Goal: Find specific page/section: Find specific page/section

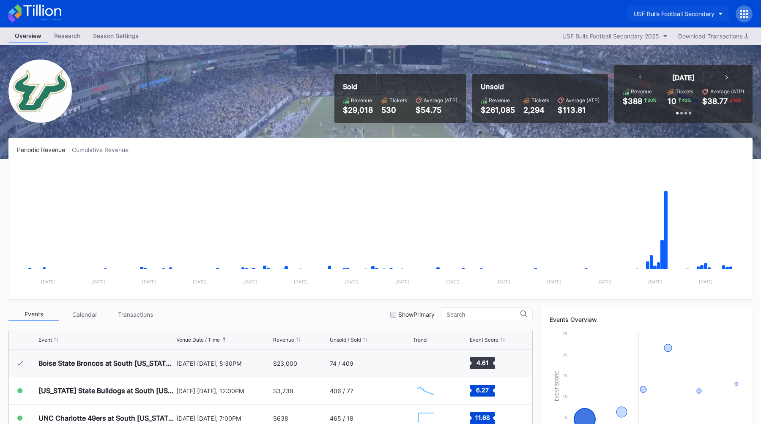
click at [657, 14] on div "USF Bulls Football Secondary" at bounding box center [673, 13] width 81 height 7
click at [667, 14] on div "USF Bulls Football Secondary" at bounding box center [673, 13] width 81 height 7
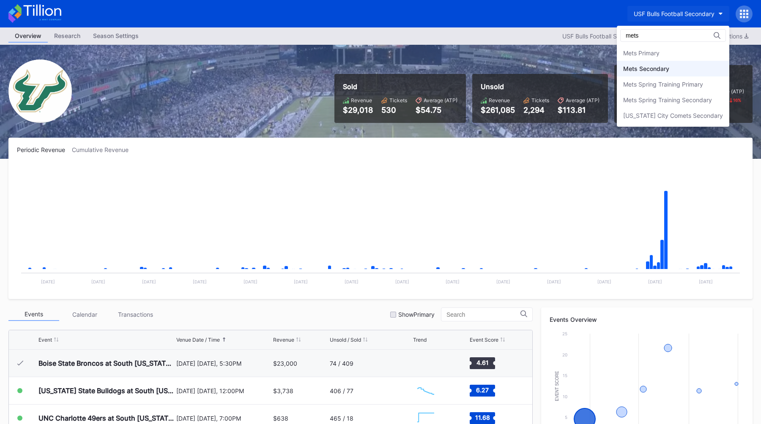
type input "mets"
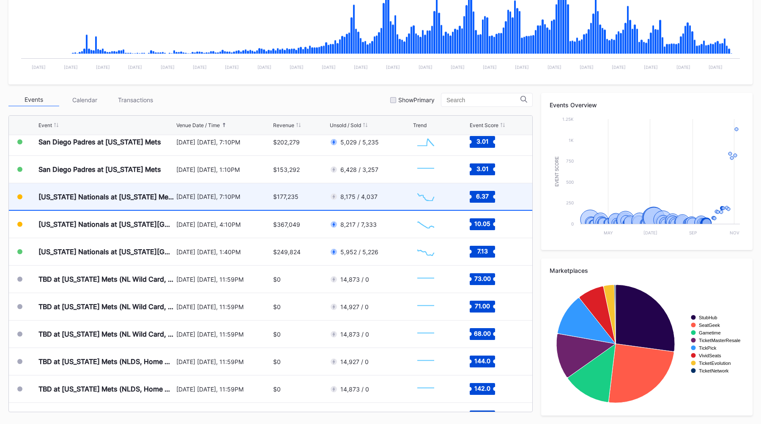
scroll to position [2084, 0]
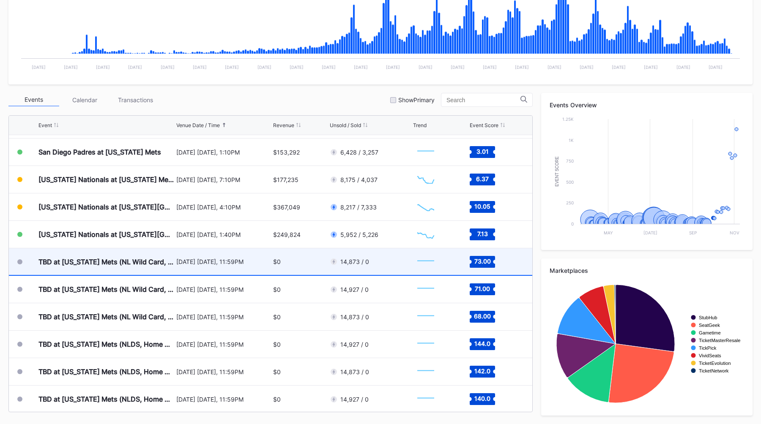
click at [224, 263] on div "[DATE] [DATE], 11:59PM" at bounding box center [223, 261] width 95 height 7
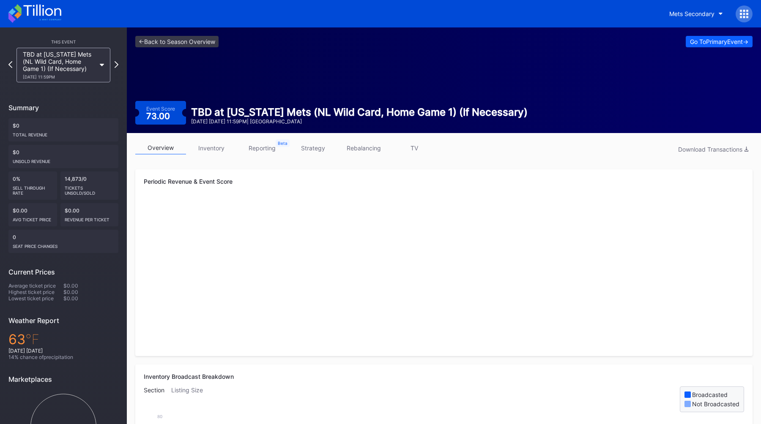
click at [216, 153] on link "inventory" at bounding box center [211, 148] width 51 height 13
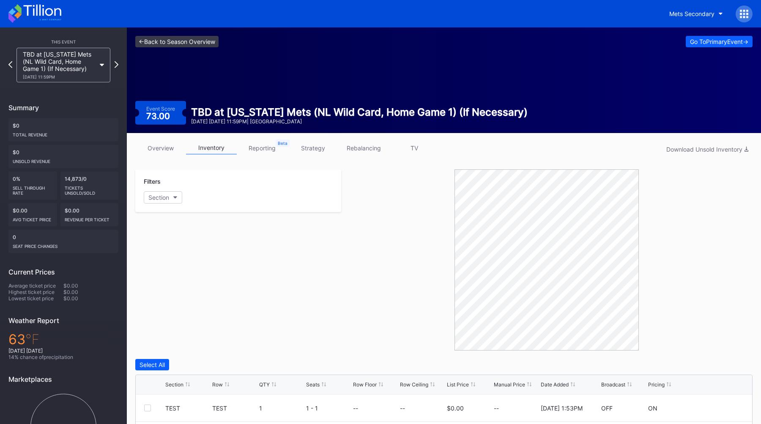
click at [159, 42] on link "<- Back to Season Overview" at bounding box center [176, 41] width 83 height 11
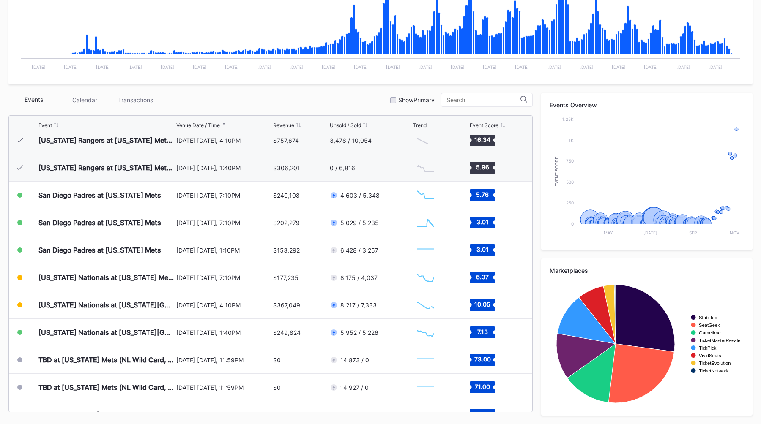
scroll to position [1988, 0]
